Goal: Obtain resource: Download file/media

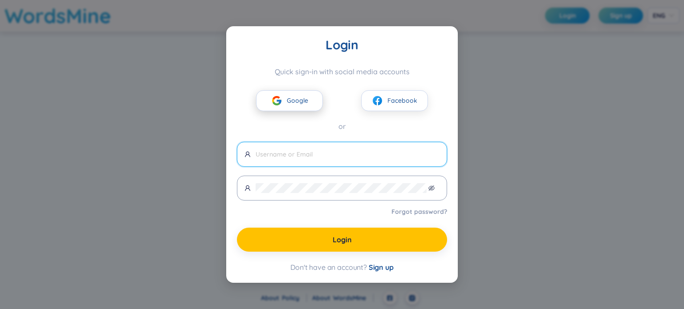
click at [307, 109] on button "Google" at bounding box center [289, 100] width 67 height 21
click at [305, 103] on span "Google" at bounding box center [297, 101] width 21 height 10
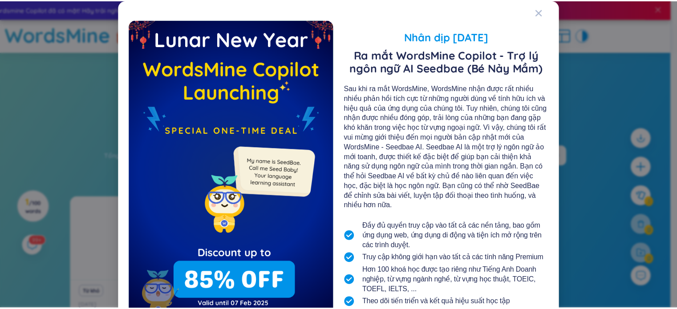
scroll to position [73, 0]
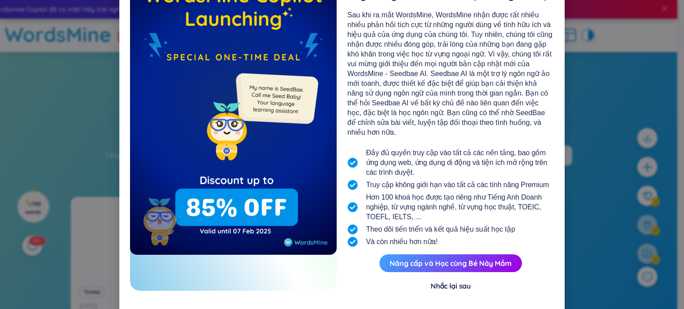
click at [438, 281] on div "Nhắc lại sau" at bounding box center [450, 286] width 40 height 10
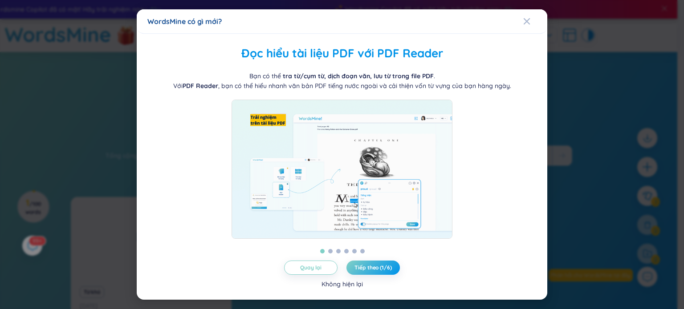
click at [347, 289] on div "Không hiện lại" at bounding box center [341, 285] width 41 height 10
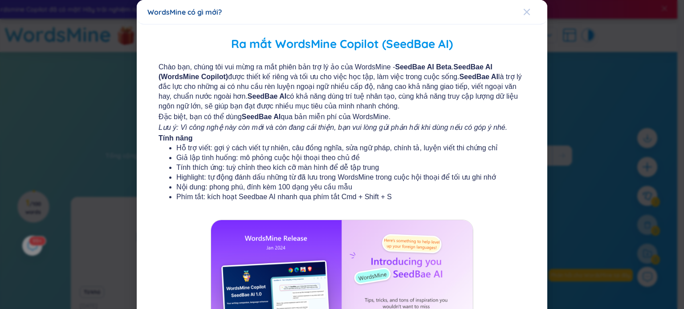
click at [524, 21] on div "Close" at bounding box center [526, 12] width 7 height 24
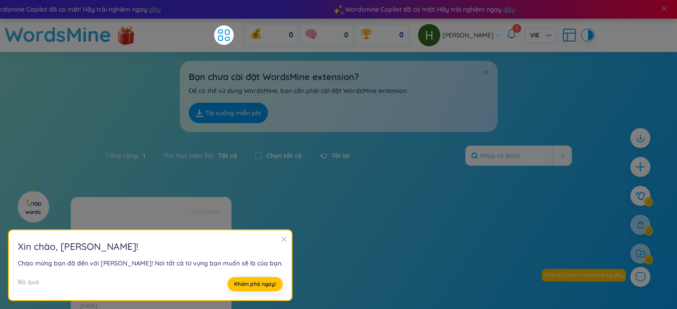
click at [281, 239] on icon "close" at bounding box center [284, 239] width 6 height 6
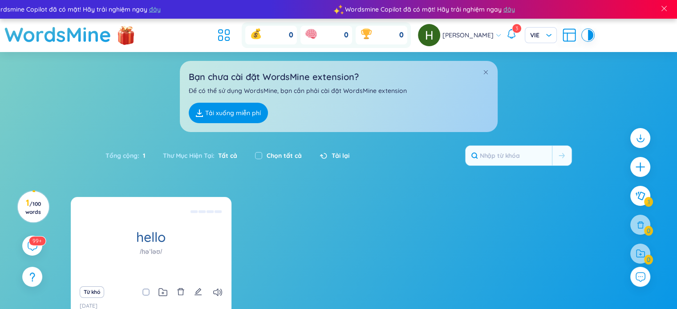
click at [242, 104] on link "Tải xuống miễn phí" at bounding box center [228, 113] width 79 height 20
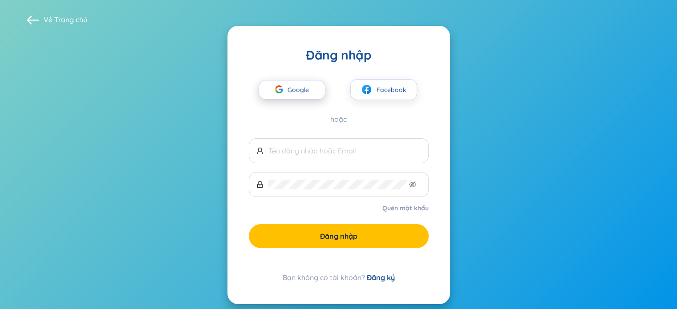
click at [313, 81] on span "Google" at bounding box center [301, 90] width 26 height 19
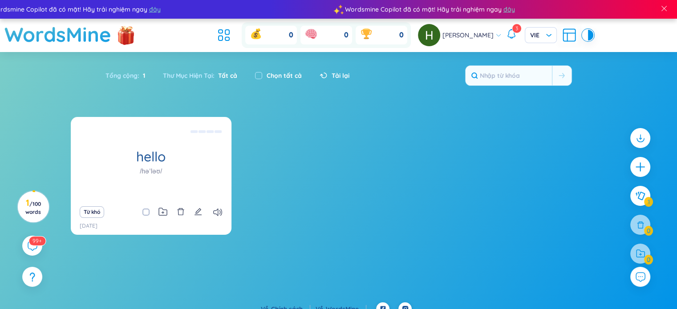
scroll to position [11, 0]
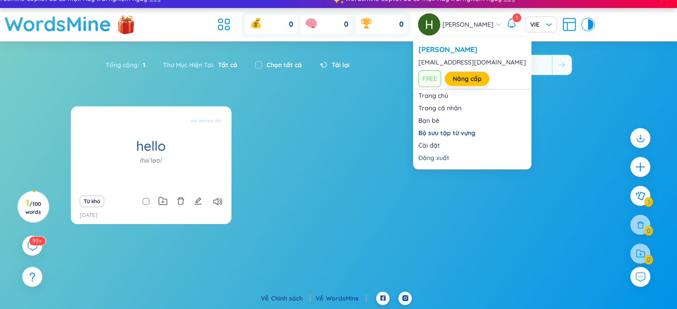
click at [483, 35] on div "[PERSON_NAME]" at bounding box center [460, 24] width 84 height 22
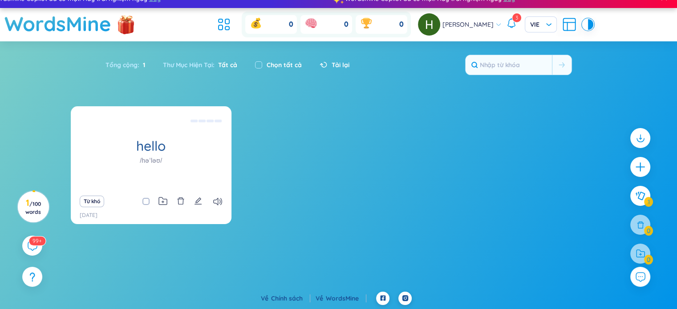
click at [388, 233] on div "hello /həˈləʊ/ Xin chào Eg: Hello how are you? (Xin chào, bạn có khỏe không?) U…" at bounding box center [339, 170] width 536 height 129
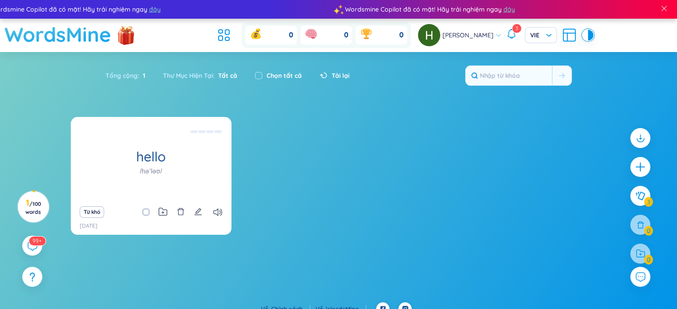
click at [26, 32] on h1 "WordsMine" at bounding box center [57, 35] width 107 height 32
